Goal: Transaction & Acquisition: Subscribe to service/newsletter

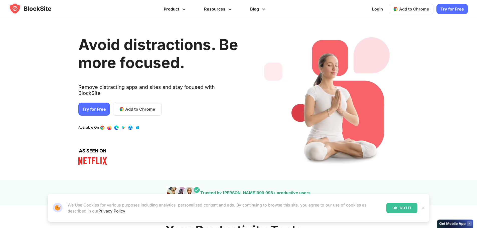
click at [442, 10] on link "Try for Free" at bounding box center [452, 9] width 32 height 10
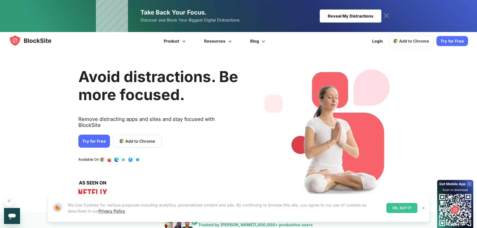
click at [412, 43] on span "Add to Chrome" at bounding box center [414, 41] width 30 height 5
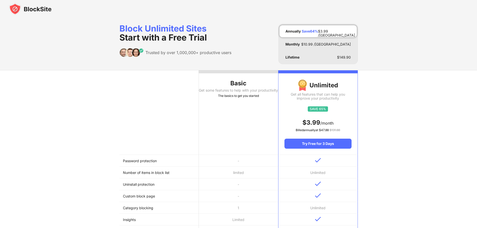
click at [229, 111] on th "Basic Get some features to help with your productivity The basics to get you st…" at bounding box center [238, 112] width 79 height 85
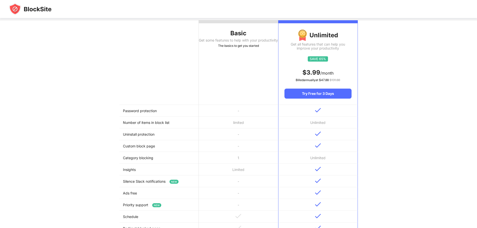
click at [239, 123] on td "limited" at bounding box center [238, 123] width 79 height 12
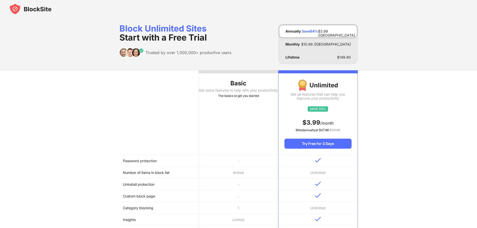
click at [461, 18] on div at bounding box center [238, 9] width 477 height 18
drag, startPoint x: 409, startPoint y: 58, endPoint x: 416, endPoint y: 25, distance: 34.1
